Goal: Information Seeking & Learning: Learn about a topic

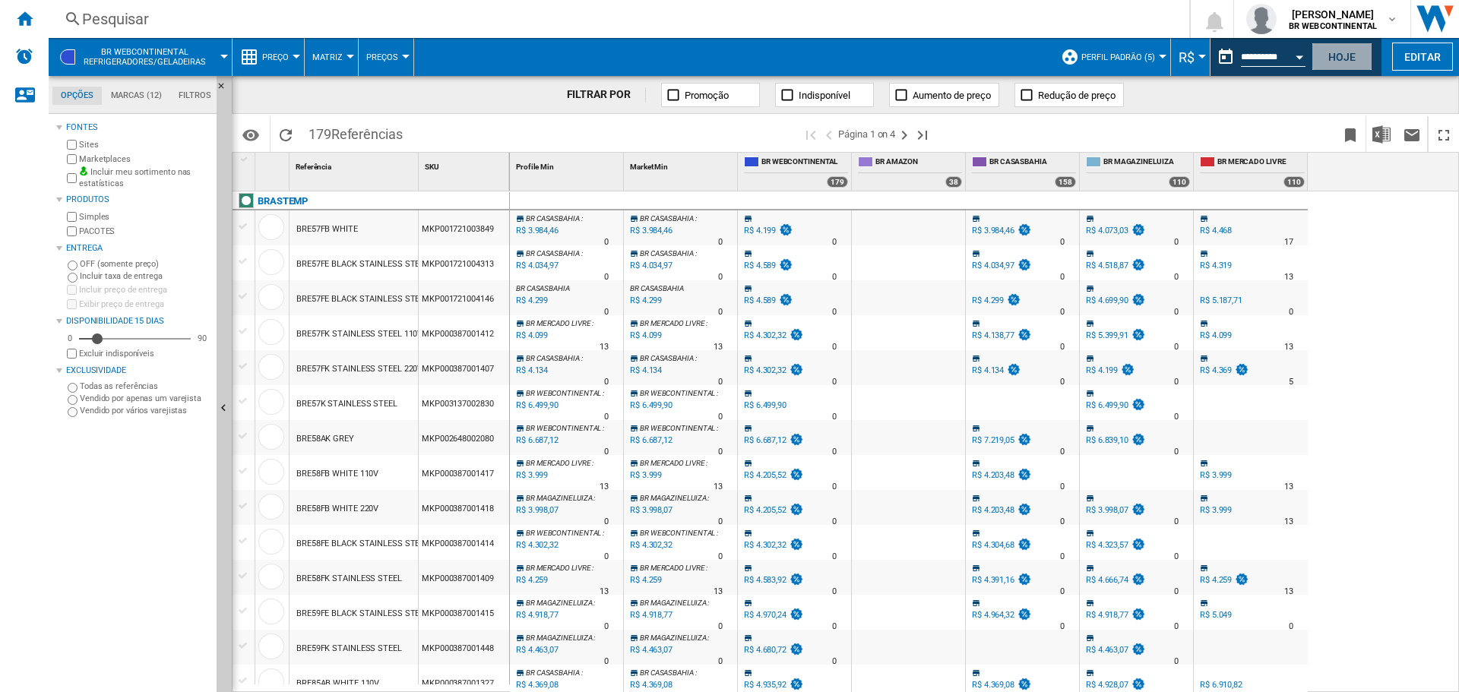
click at [1329, 63] on button "Hoje" at bounding box center [1342, 57] width 61 height 28
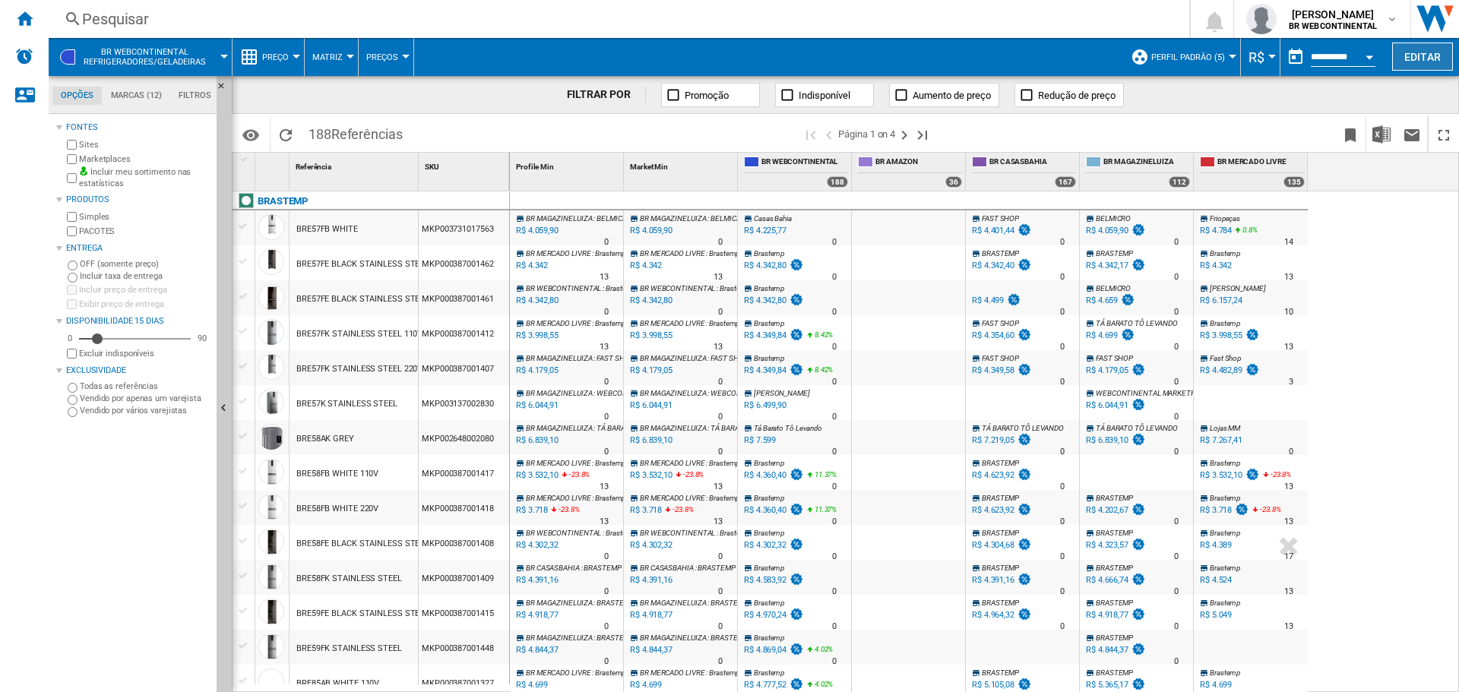
click at [1424, 52] on button "Editar" at bounding box center [1422, 57] width 61 height 28
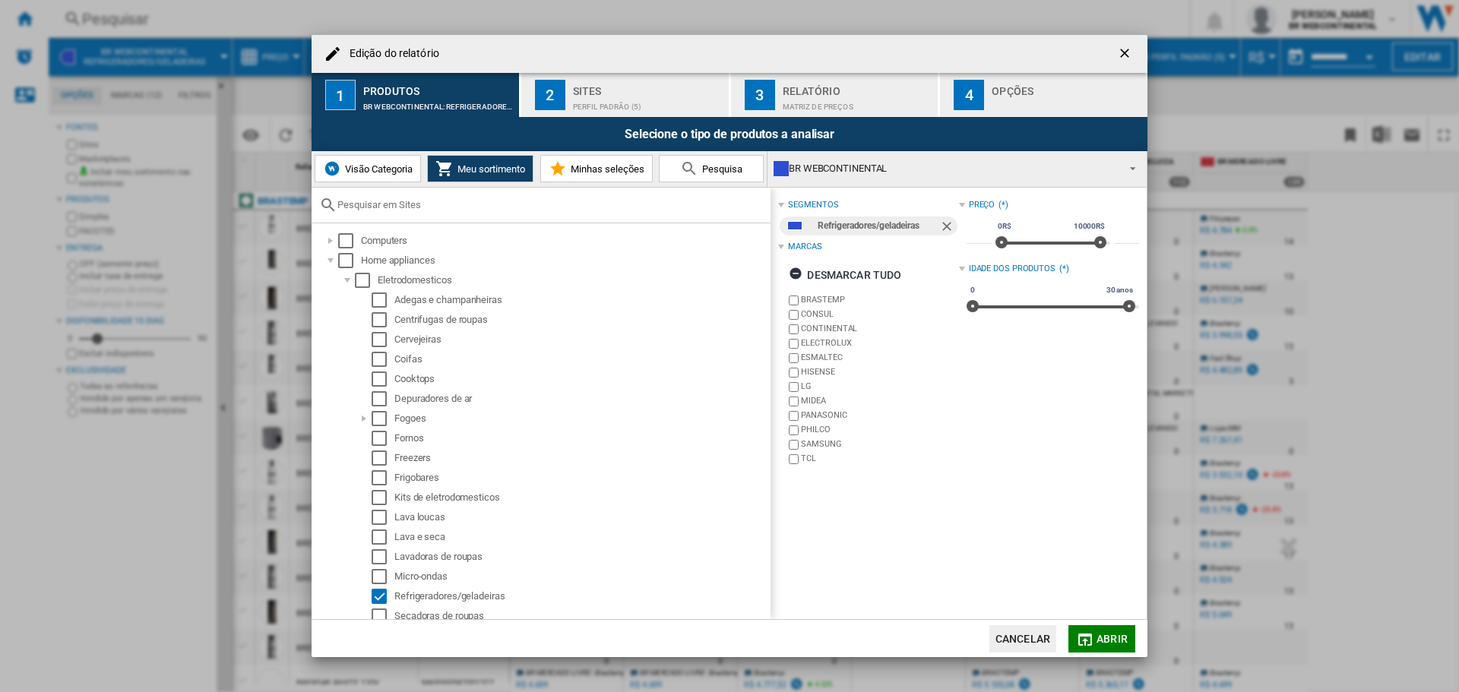
click at [732, 174] on span "Pesquisa" at bounding box center [720, 168] width 44 height 11
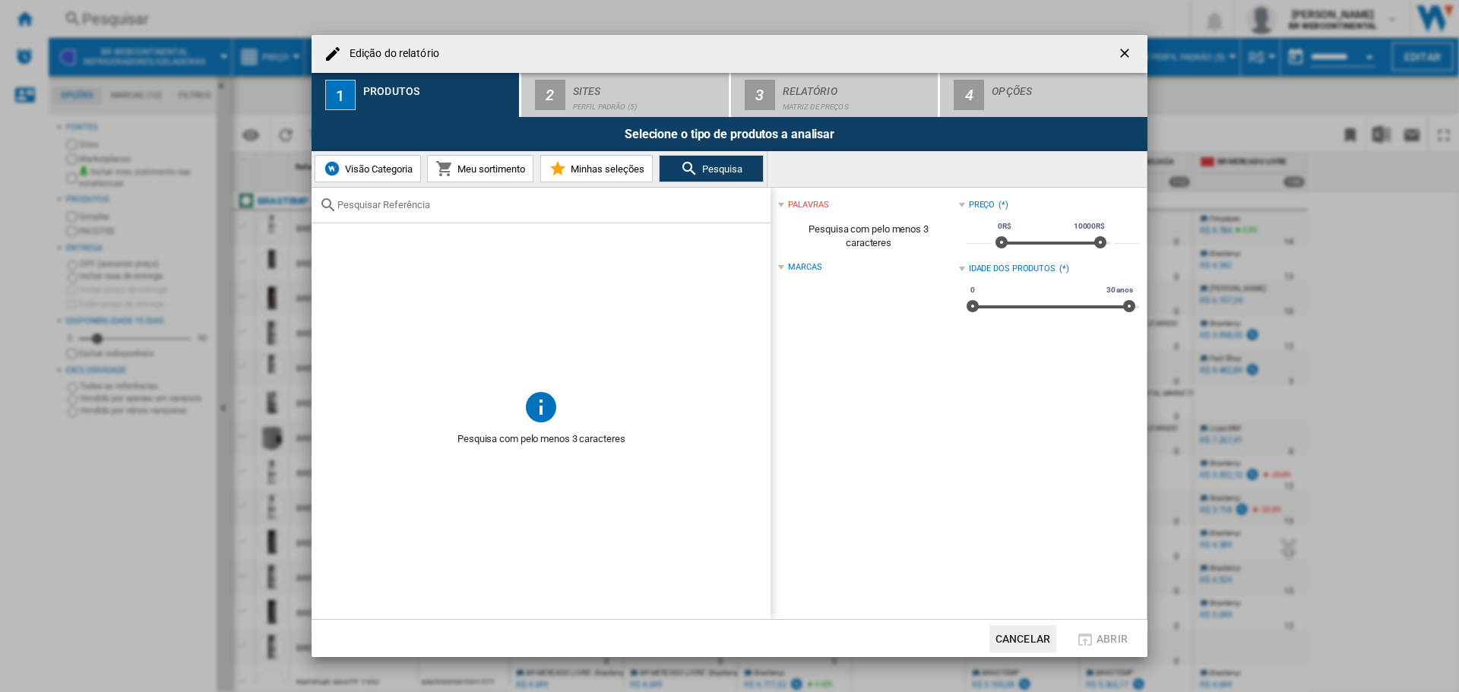
paste input "010101001F71214222"
click at [527, 203] on input "010101001F71214222" at bounding box center [550, 204] width 426 height 11
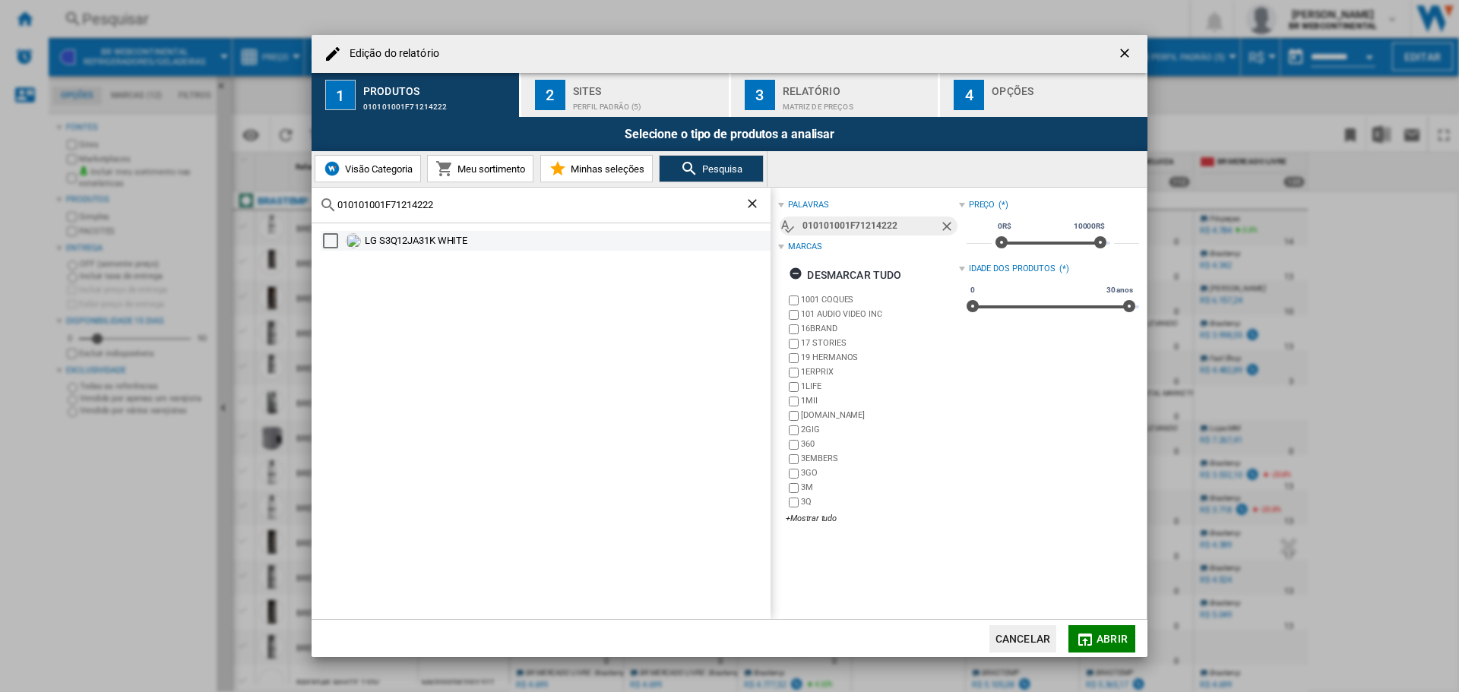
type input "010101001F71214222"
click at [334, 243] on div "Select" at bounding box center [330, 240] width 15 height 15
click at [1085, 639] on md-icon "button" at bounding box center [1085, 640] width 18 height 18
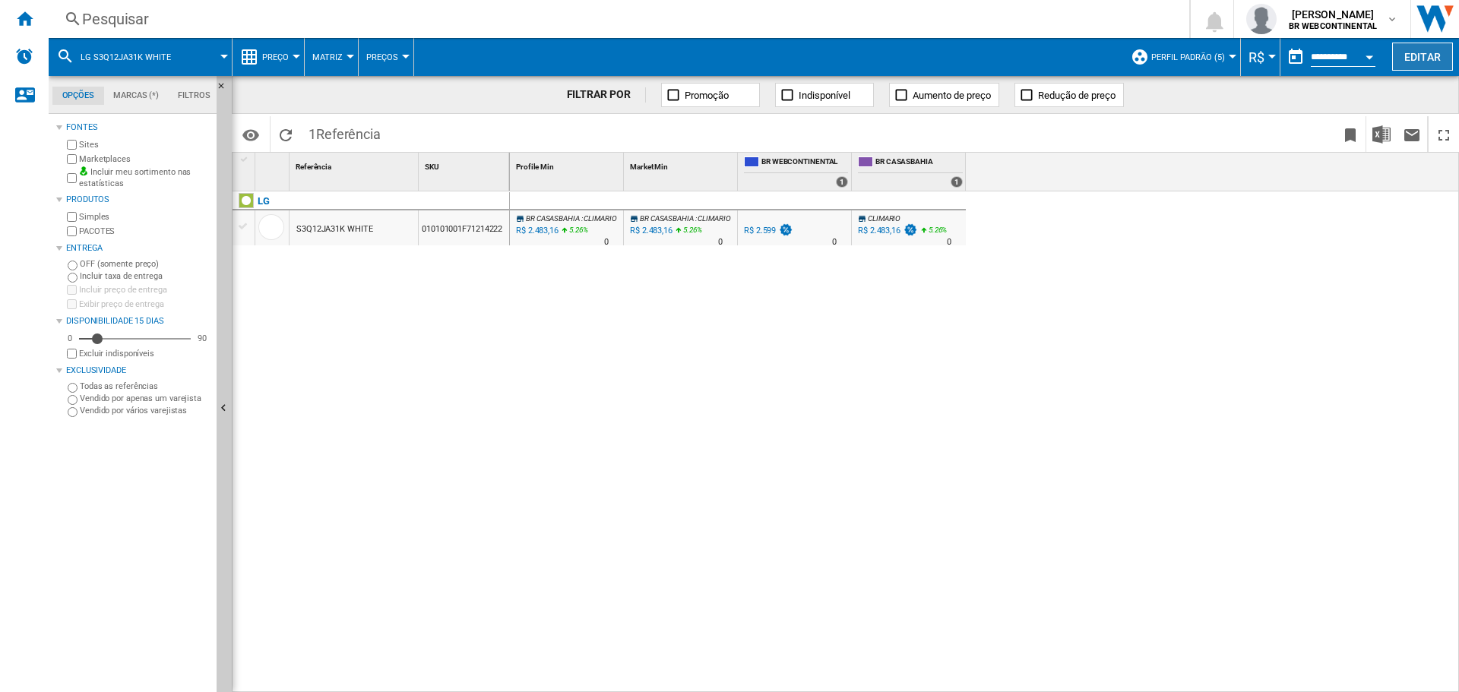
click at [1419, 49] on button "Editar" at bounding box center [1422, 57] width 61 height 28
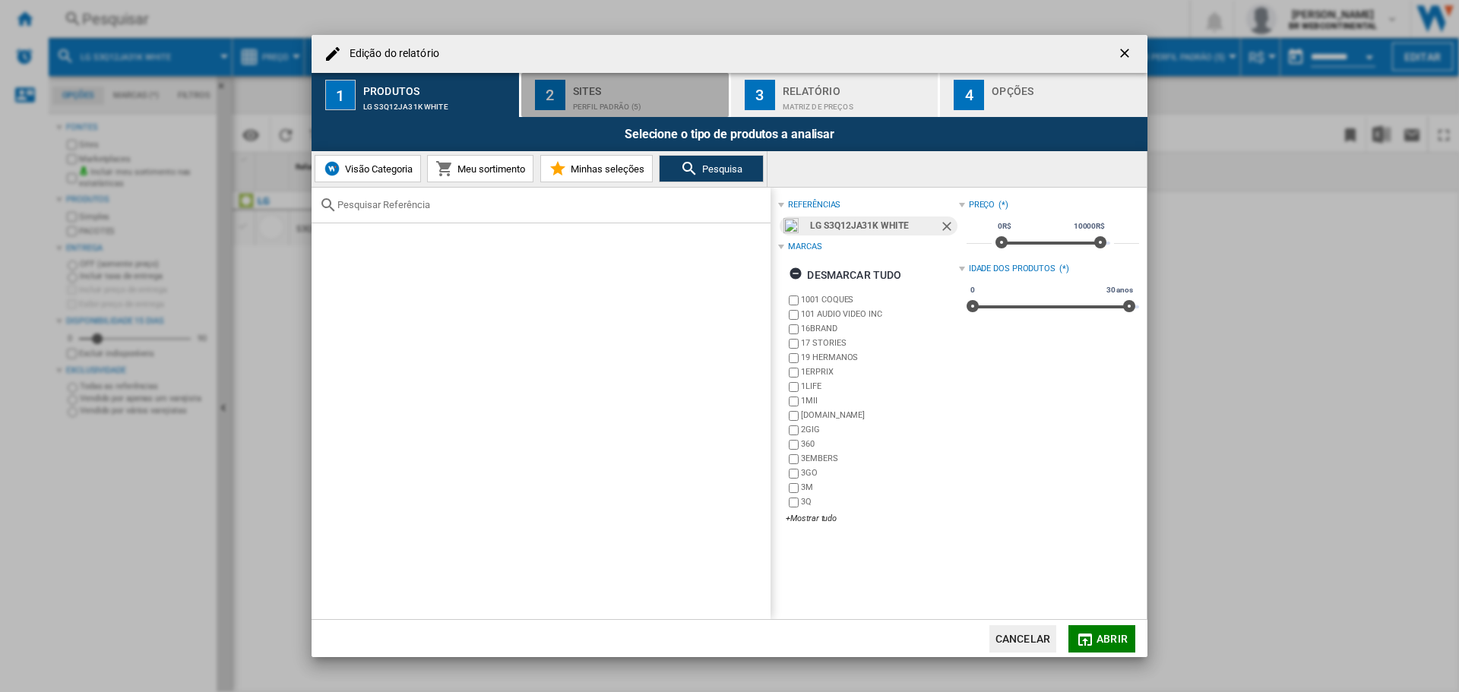
click at [632, 100] on div "Perfil padrão (5)" at bounding box center [648, 103] width 150 height 16
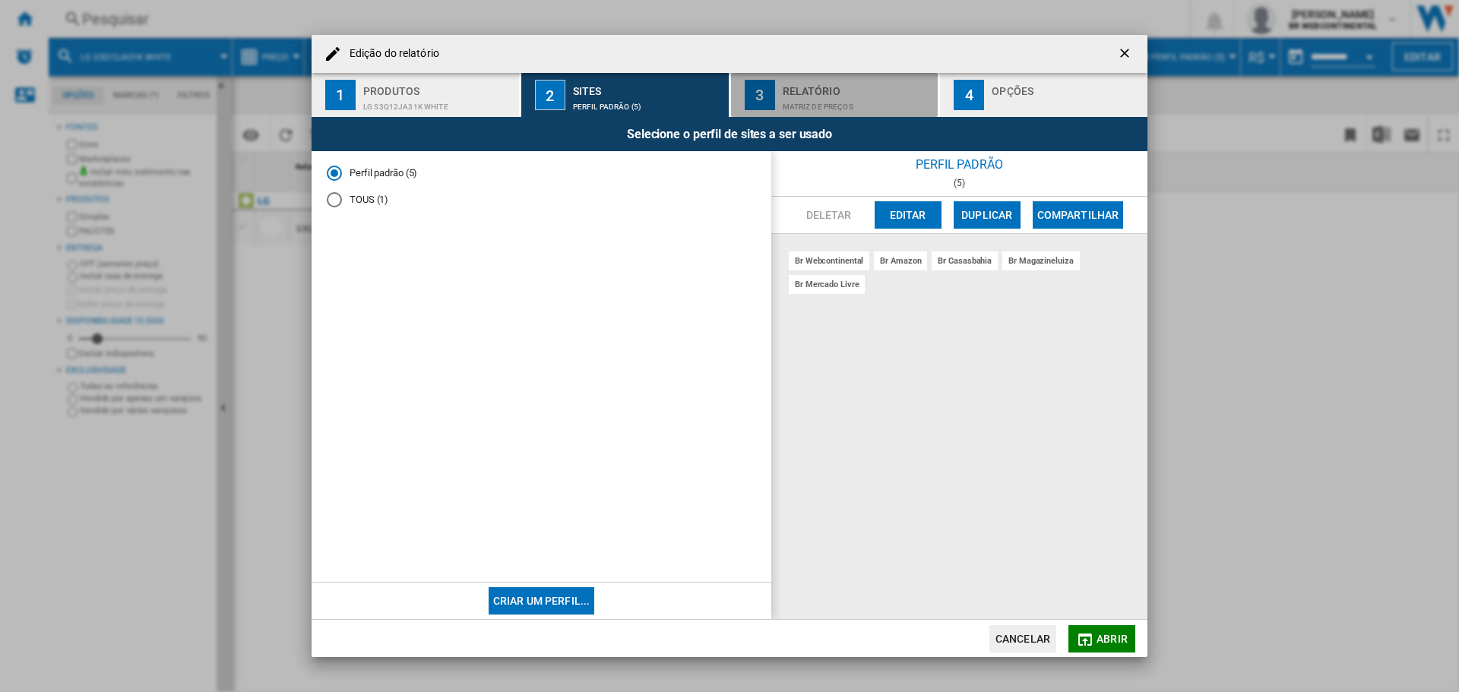
click at [835, 104] on div "Matriz de preços" at bounding box center [858, 103] width 150 height 16
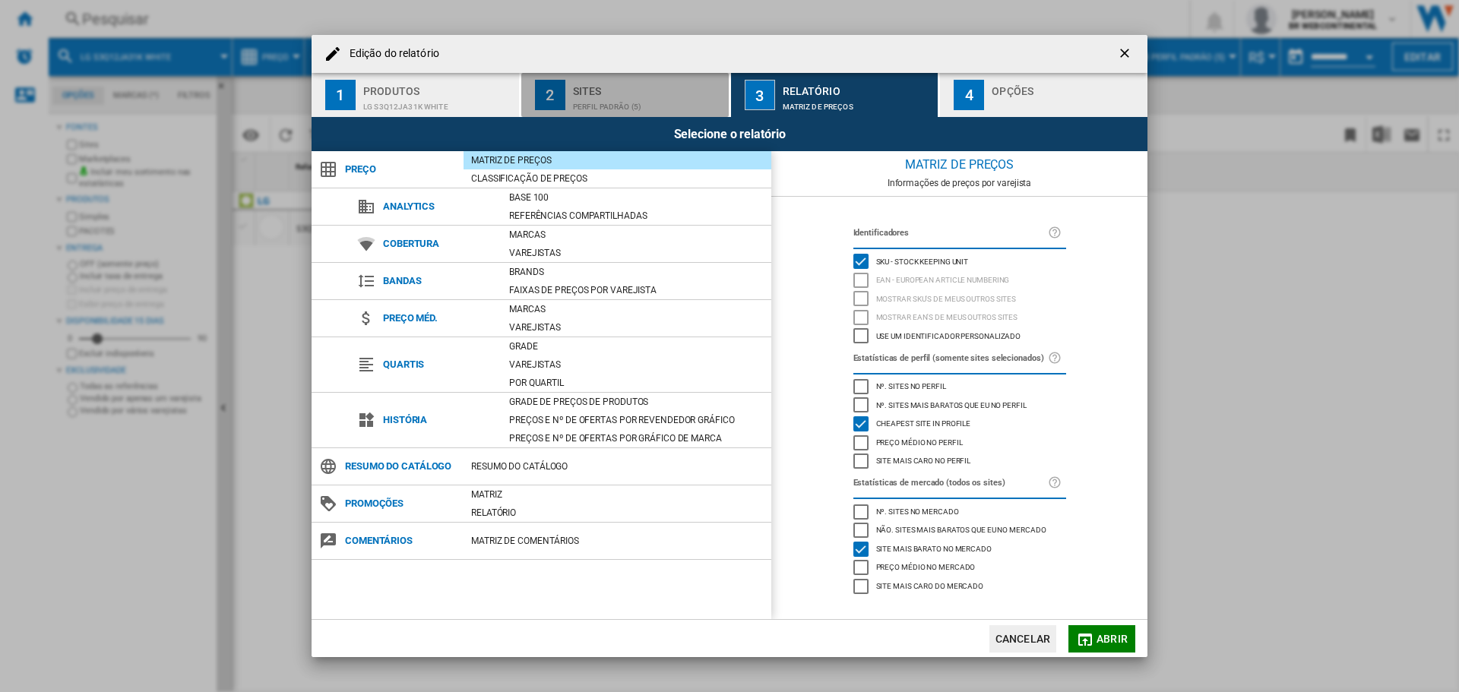
click at [676, 99] on div "Perfil padrão (5)" at bounding box center [648, 103] width 150 height 16
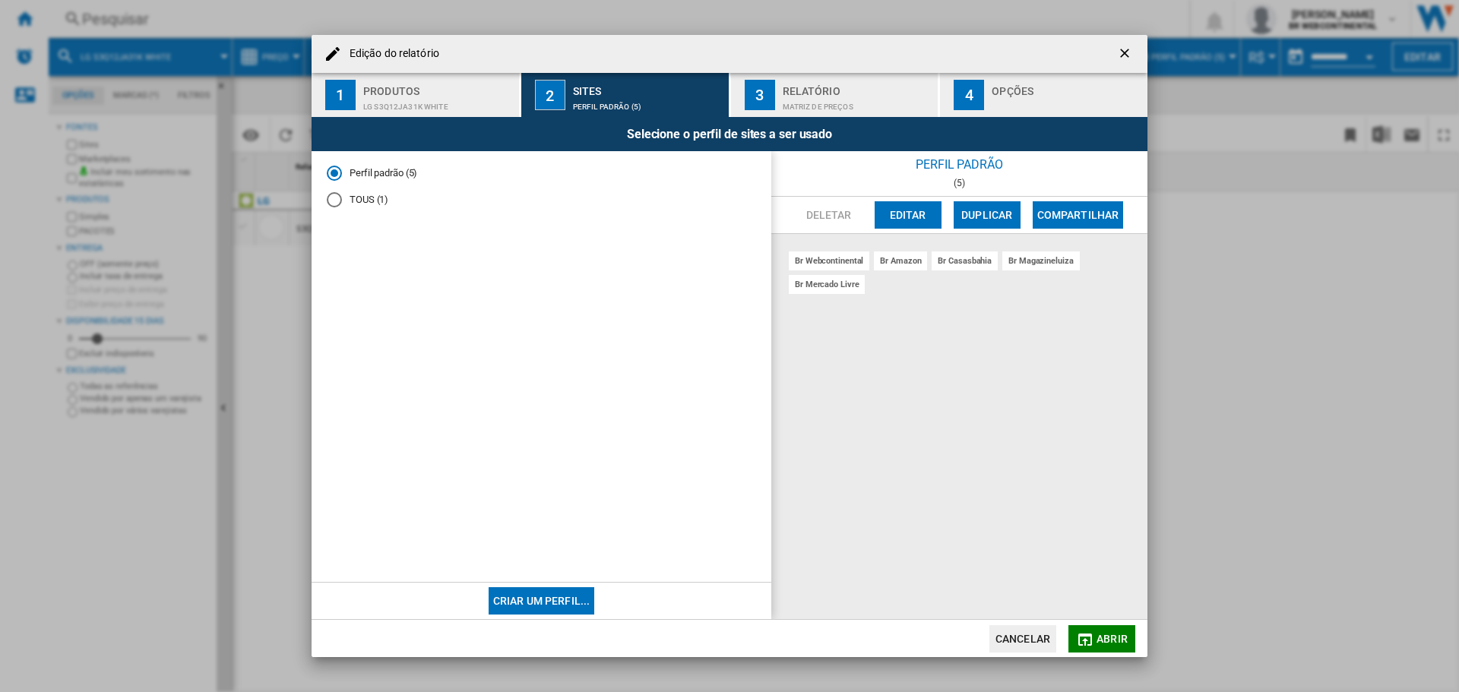
click at [1011, 87] on div "Opções" at bounding box center [1067, 87] width 150 height 16
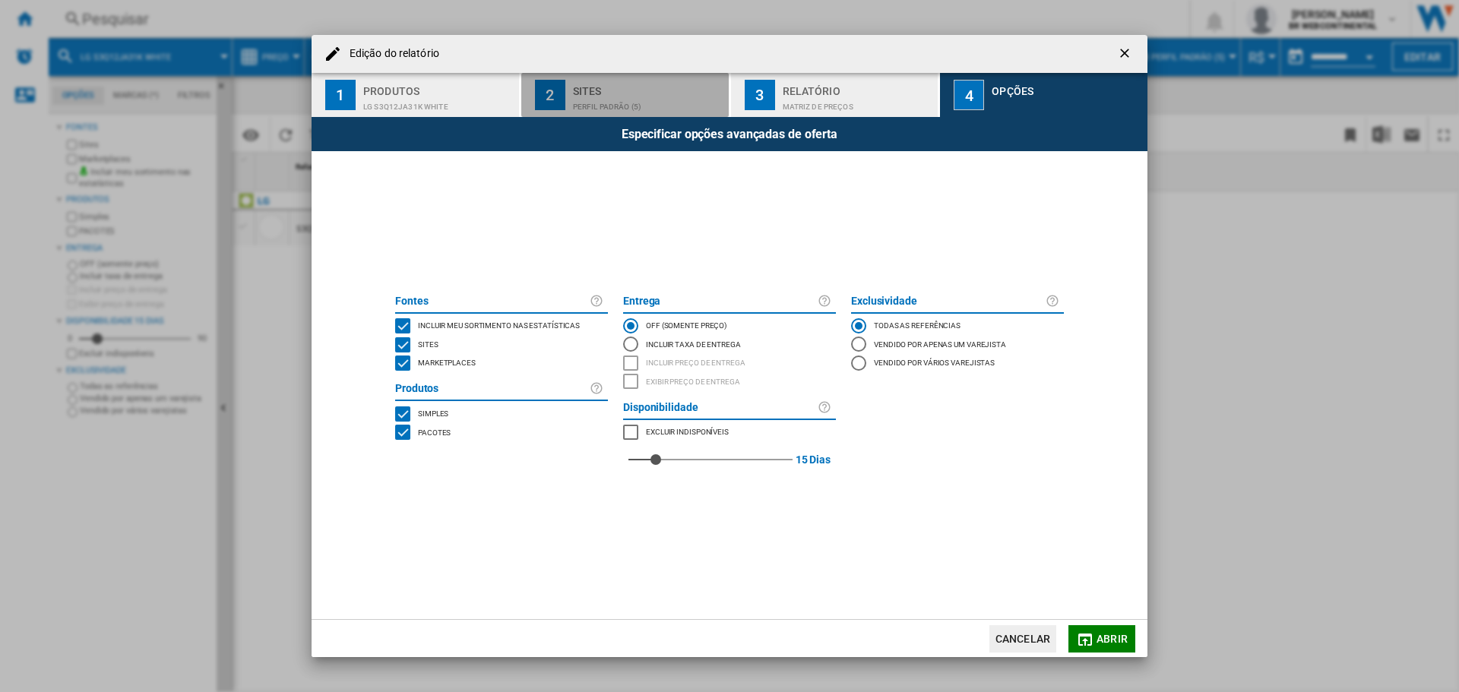
click at [656, 88] on div "Sites" at bounding box center [648, 87] width 150 height 16
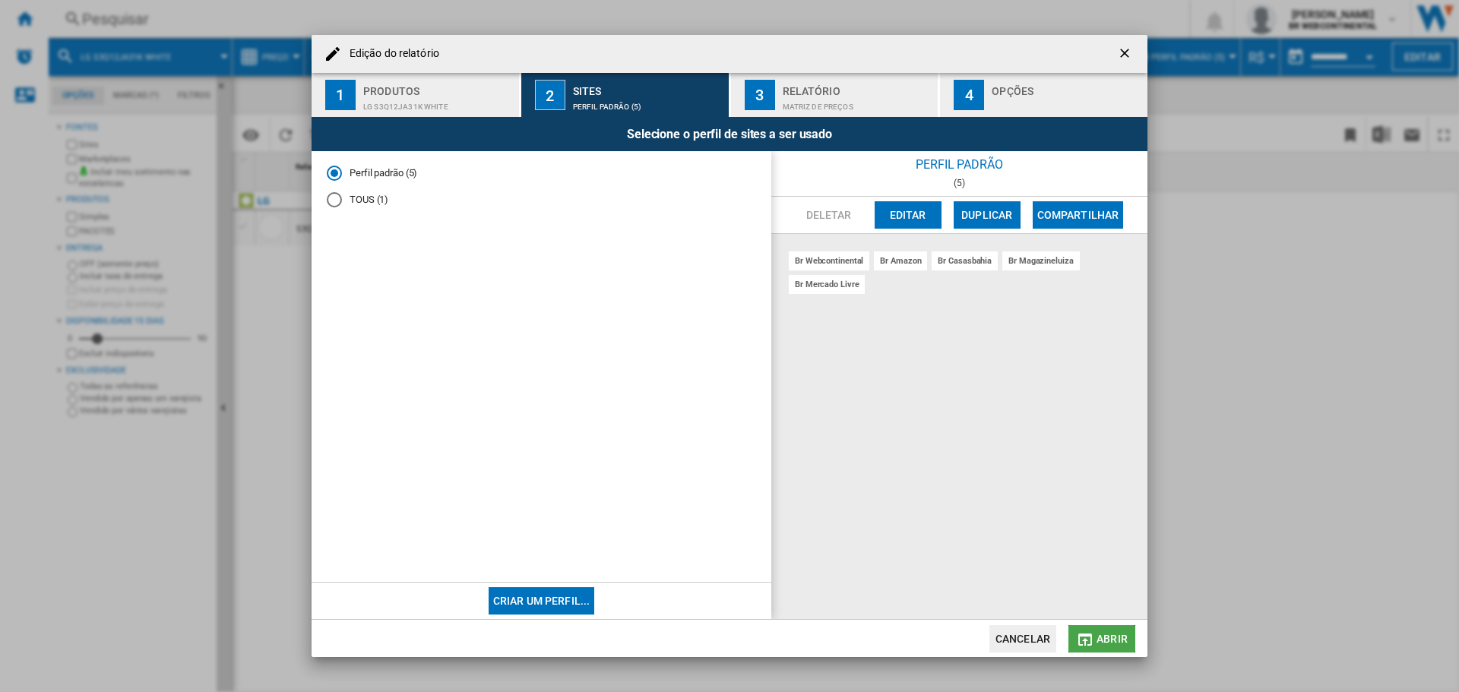
click at [1088, 635] on md-icon "Edição do ..." at bounding box center [1085, 640] width 18 height 18
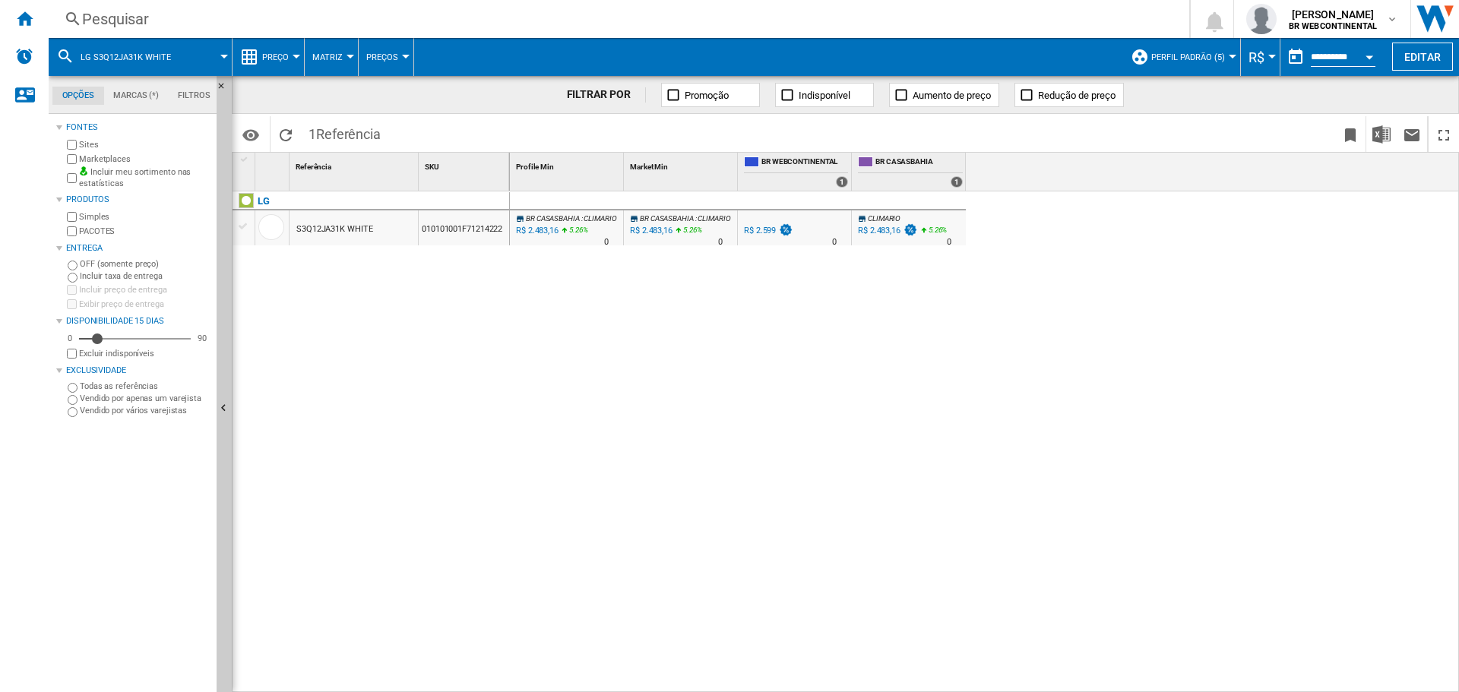
click at [296, 51] on button "Preço" at bounding box center [279, 57] width 34 height 38
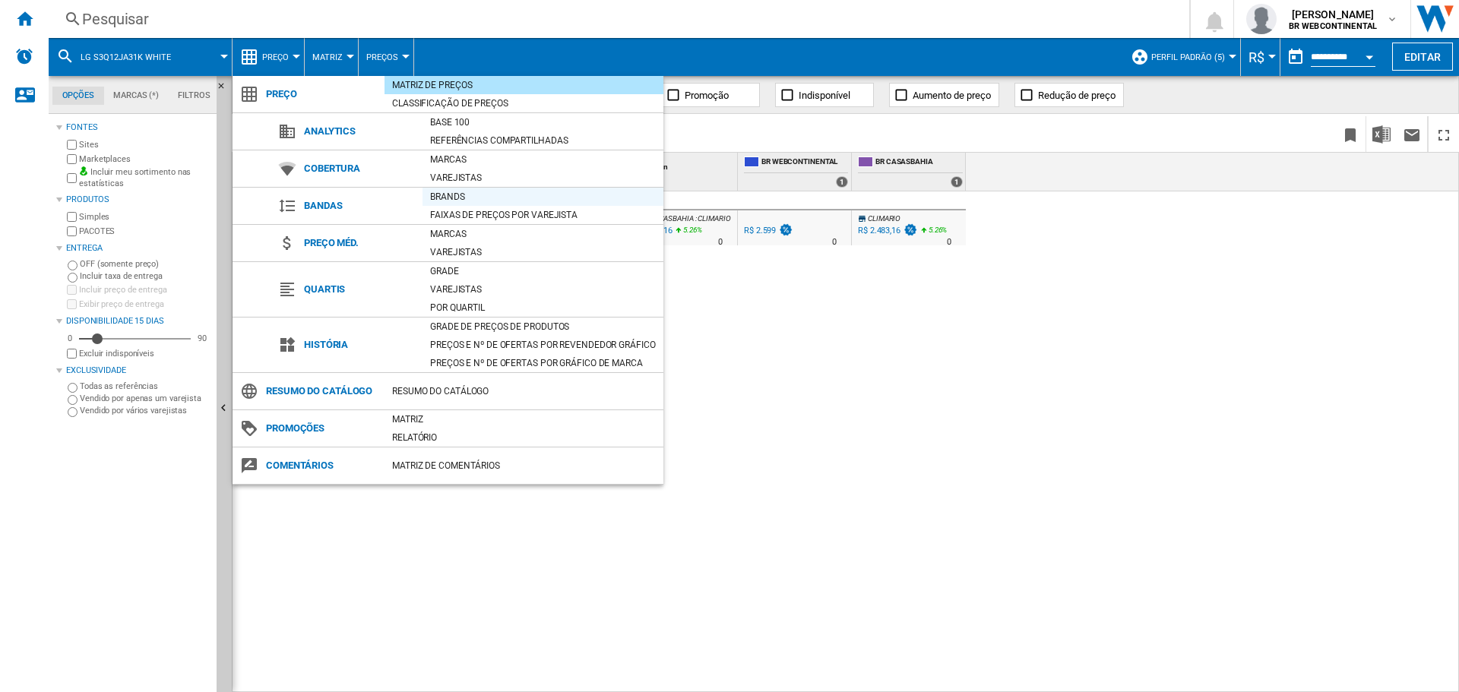
click at [448, 192] on div "Brands" at bounding box center [543, 196] width 241 height 15
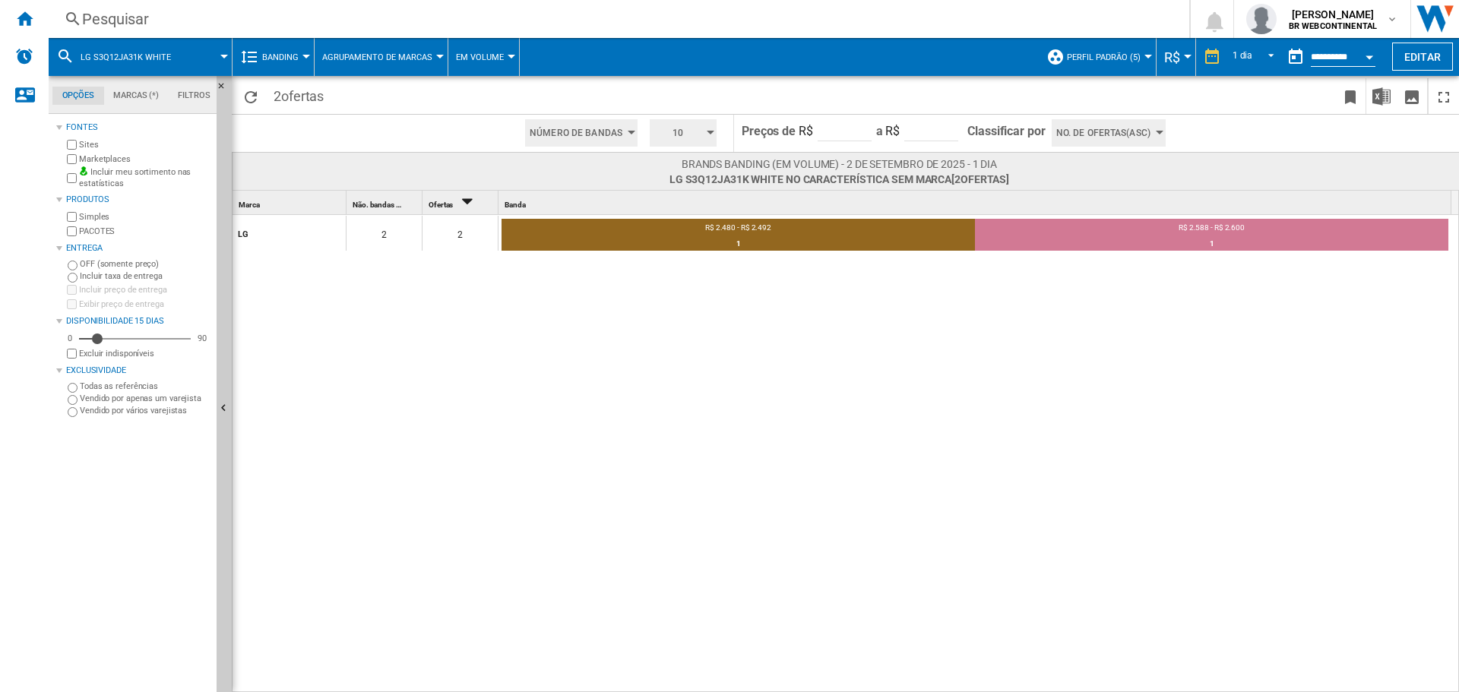
click at [426, 57] on span "Agrupamento de Marcas" at bounding box center [377, 57] width 110 height 10
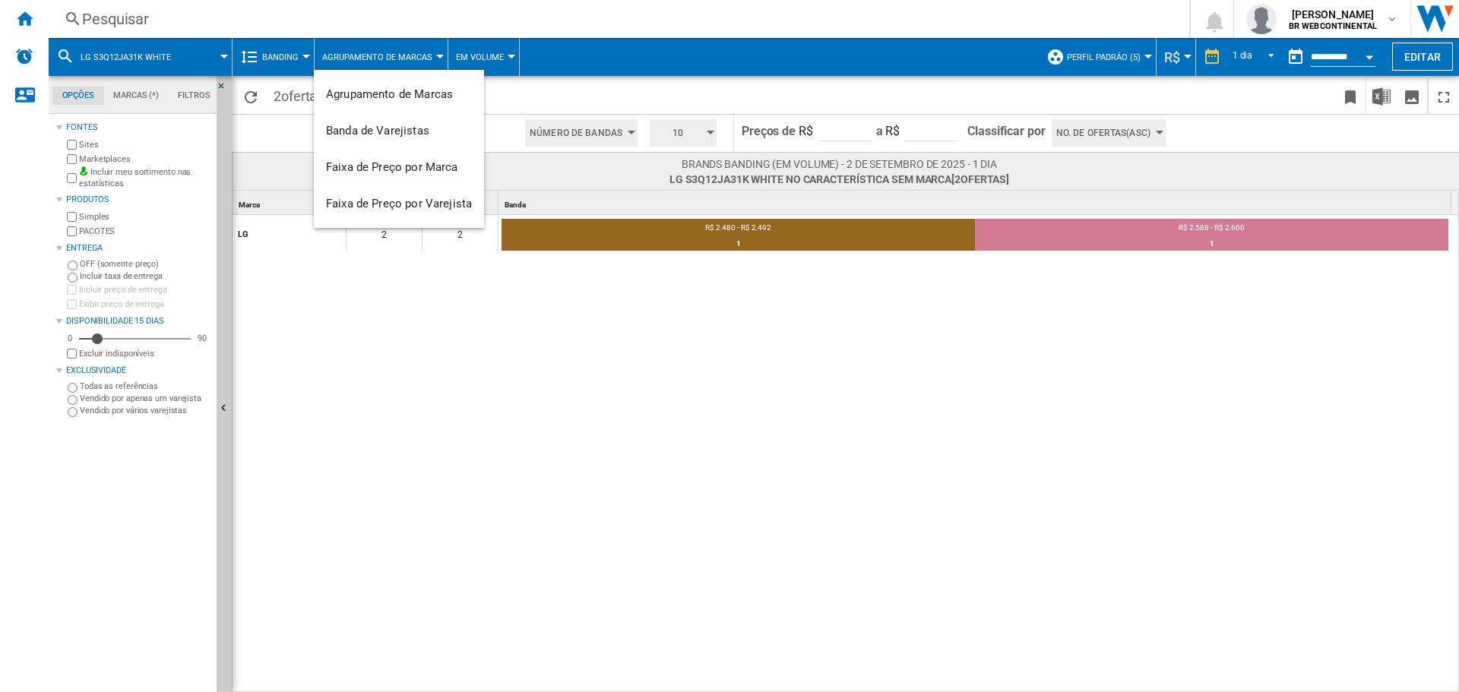
click at [300, 51] on md-backdrop at bounding box center [729, 346] width 1459 height 692
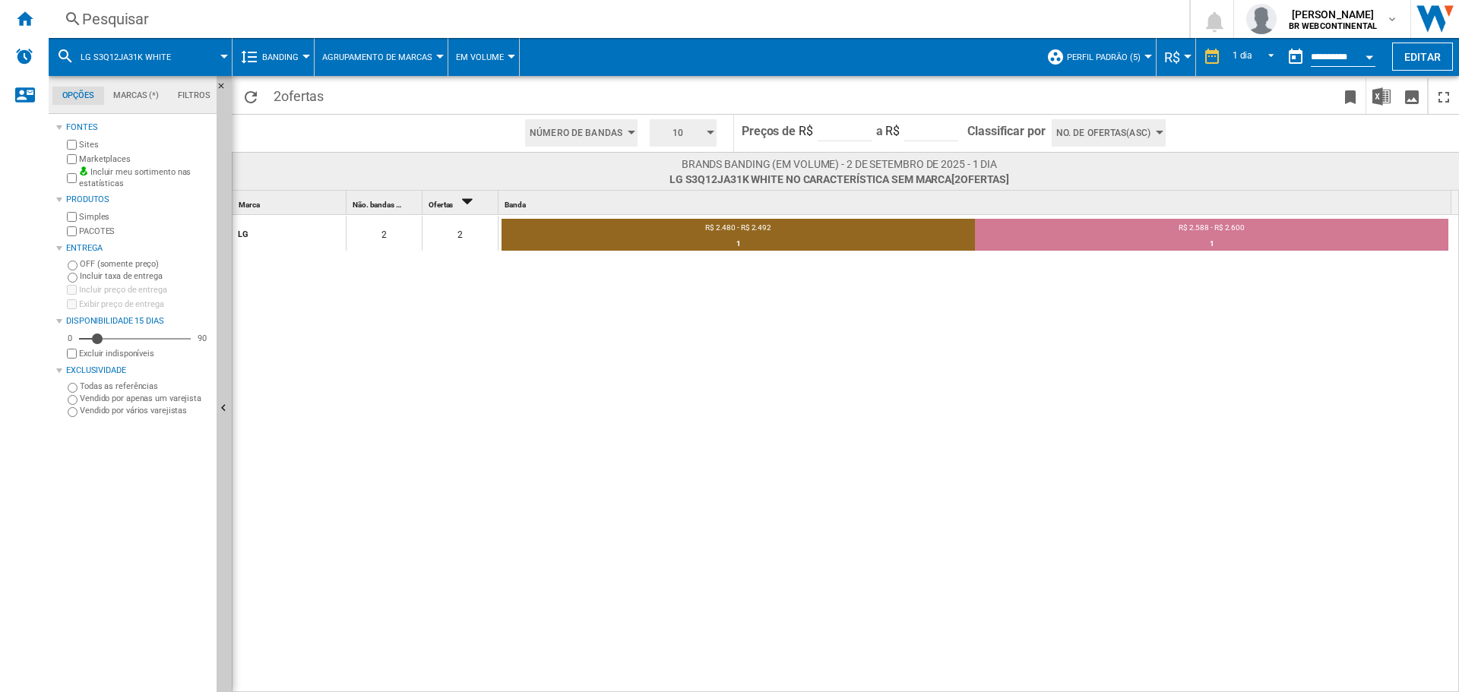
click at [310, 60] on div "LG S3Q12JA31K WHITE Banding Preço Matriz de preços Classificação de preços Anal…" at bounding box center [623, 57] width 1148 height 38
click at [304, 58] on div at bounding box center [306, 57] width 8 height 4
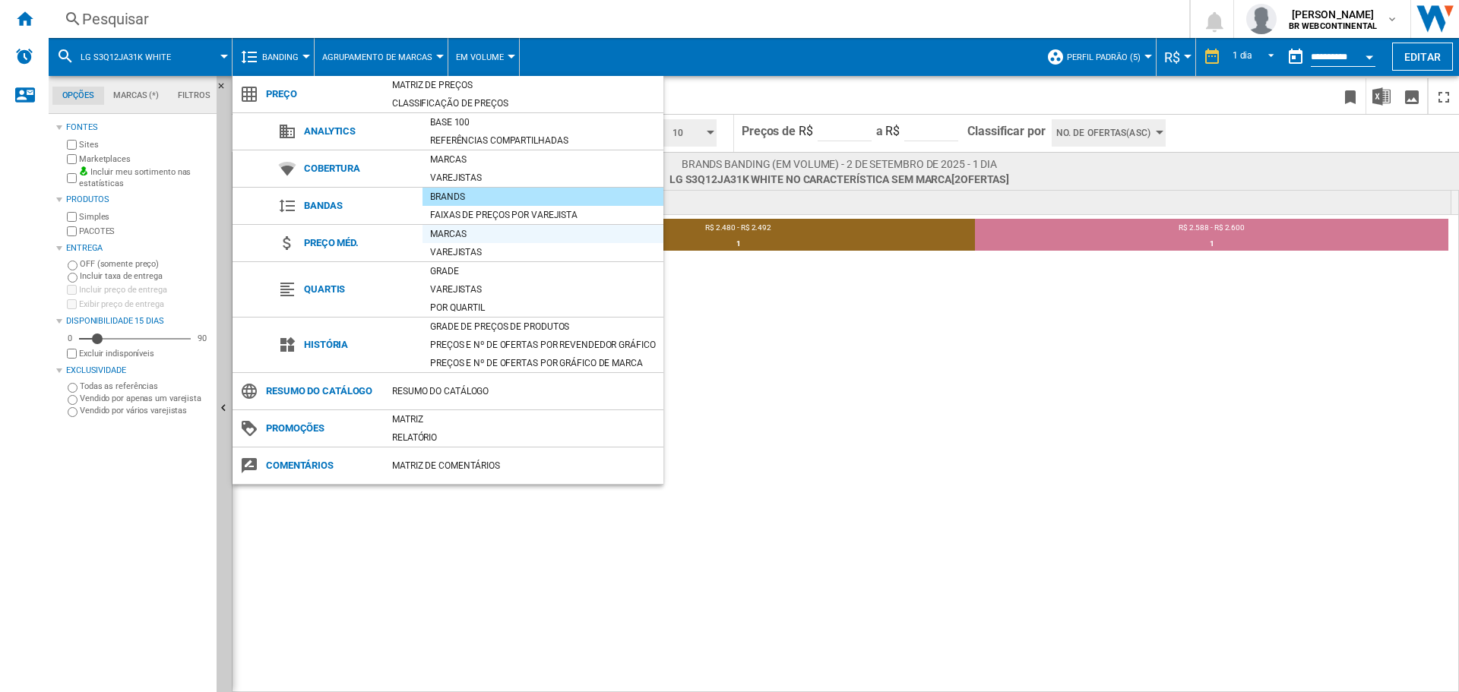
click at [465, 235] on div "Marcas" at bounding box center [543, 233] width 241 height 15
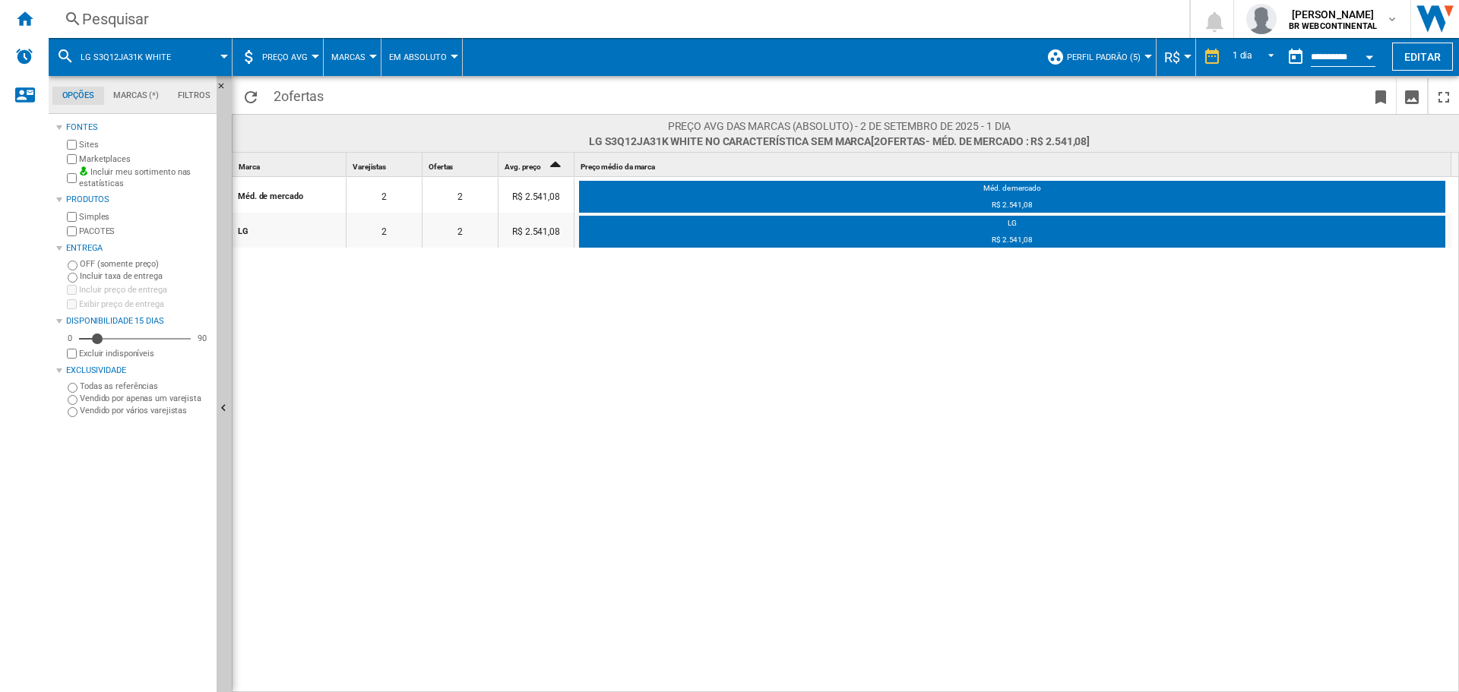
click at [313, 50] on button "Preço AVG" at bounding box center [288, 57] width 53 height 38
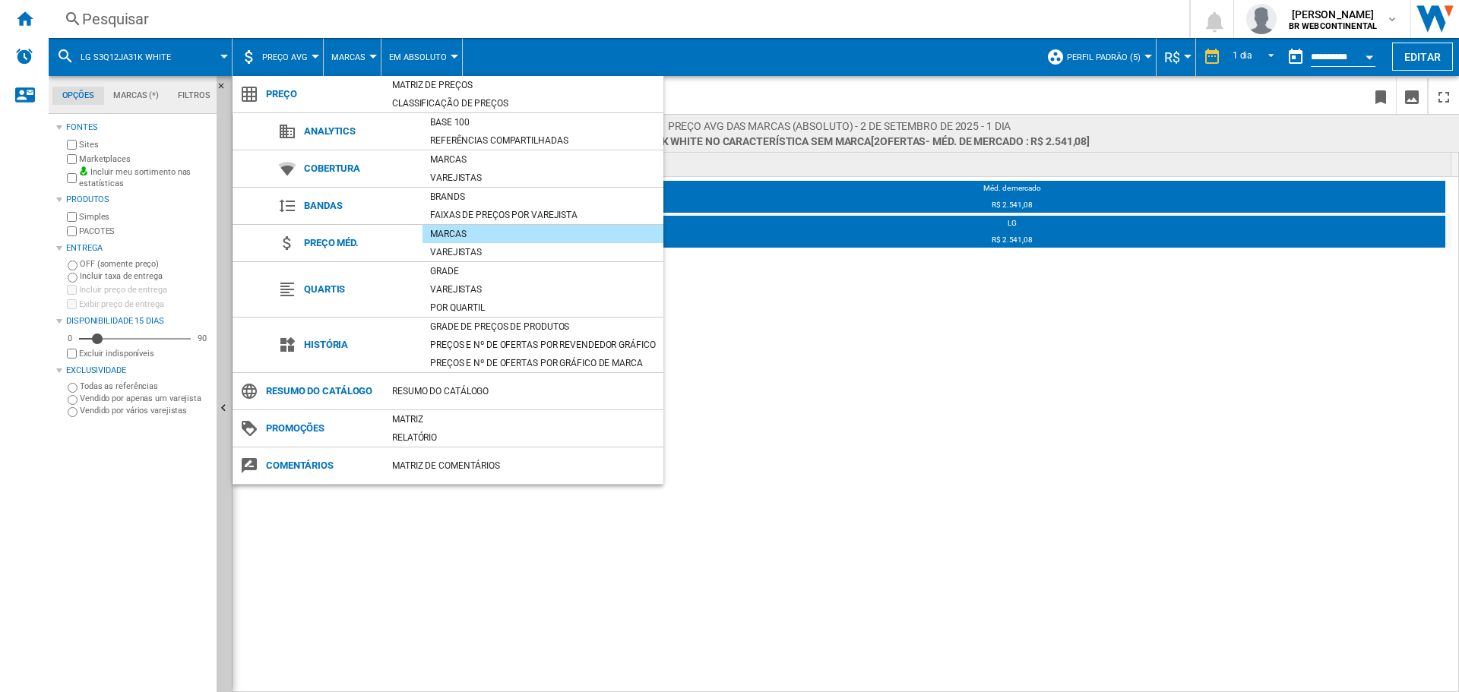
click at [955, 363] on md-backdrop at bounding box center [729, 346] width 1459 height 692
